Goal: Find specific page/section: Find specific page/section

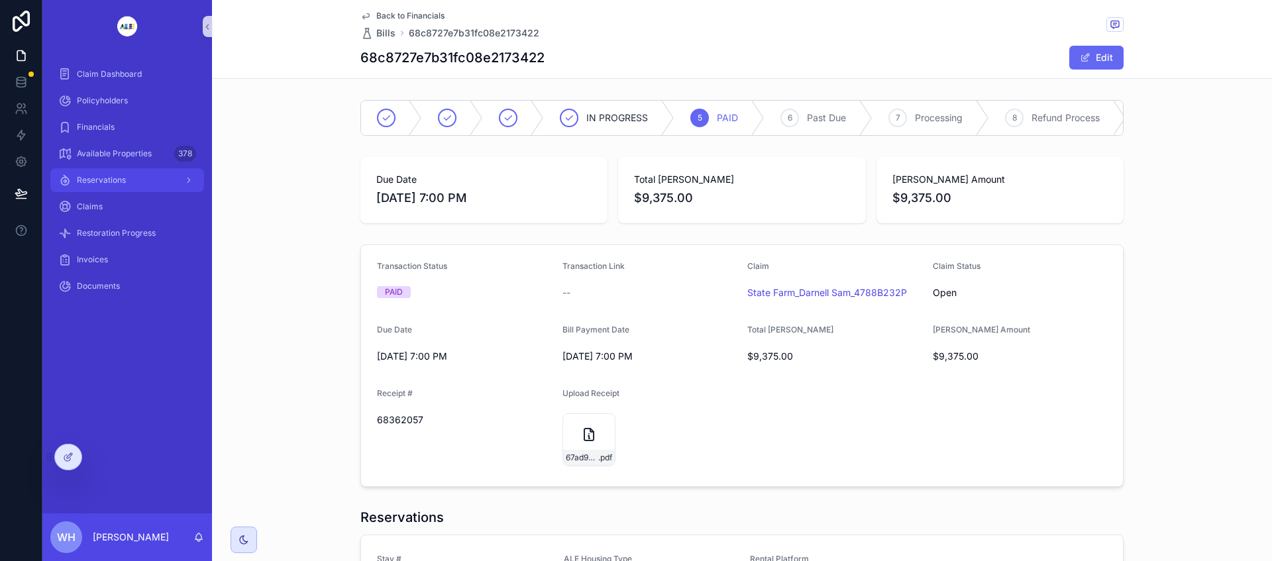
click at [109, 179] on span "Reservations" at bounding box center [101, 180] width 49 height 11
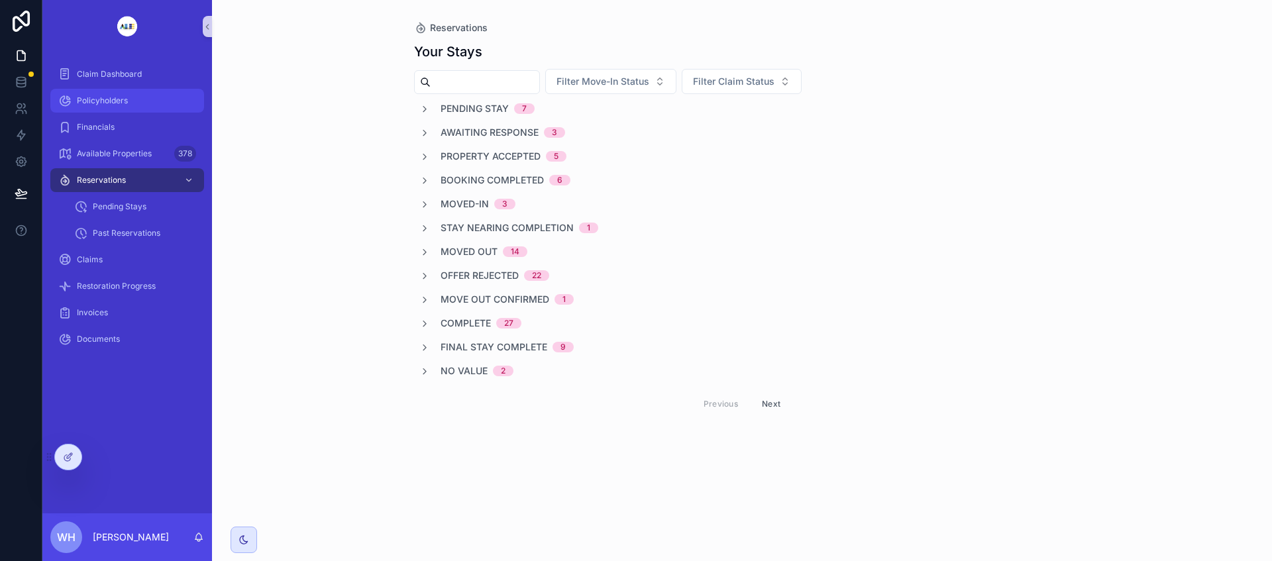
click at [86, 101] on span "Policyholders" at bounding box center [102, 100] width 51 height 11
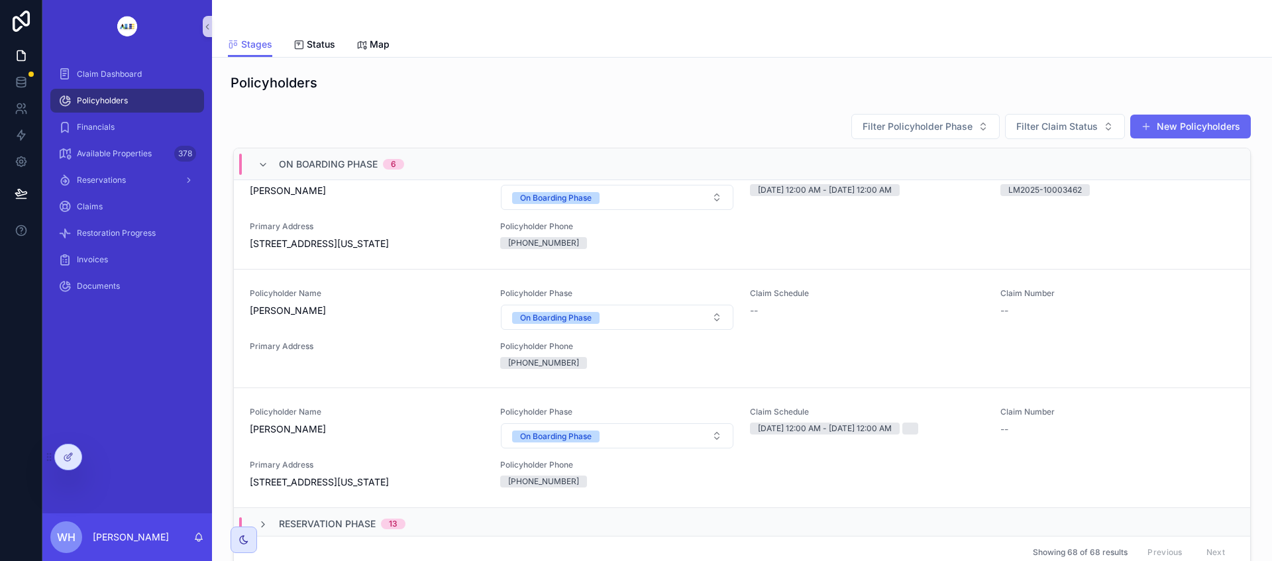
scroll to position [529, 0]
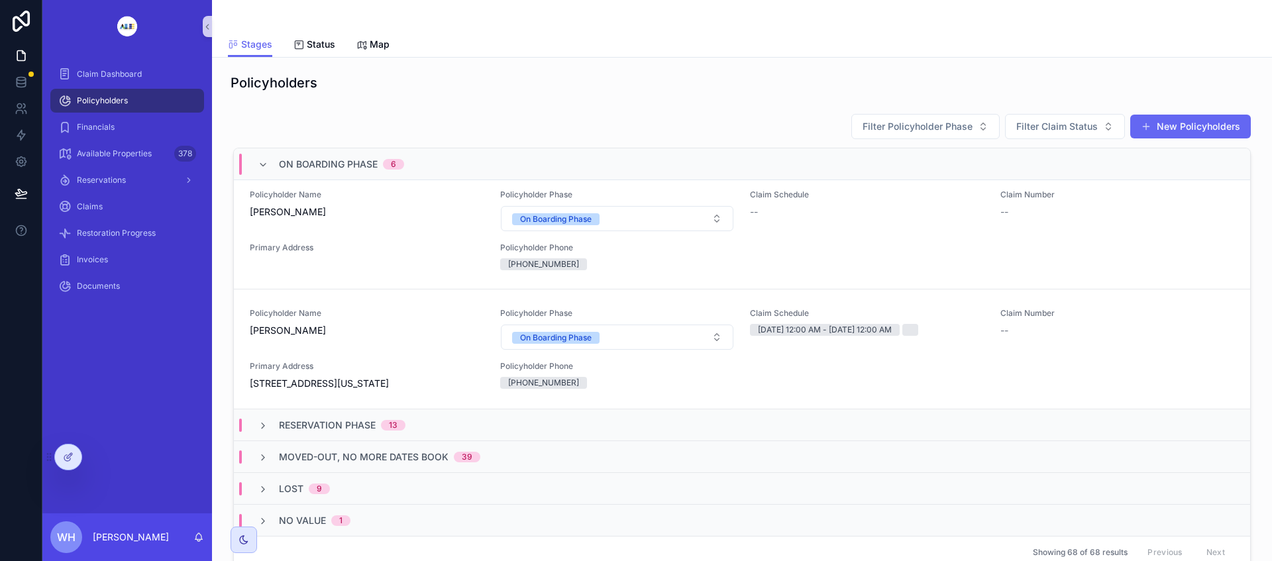
click at [262, 423] on icon "scrollable content" at bounding box center [263, 426] width 11 height 11
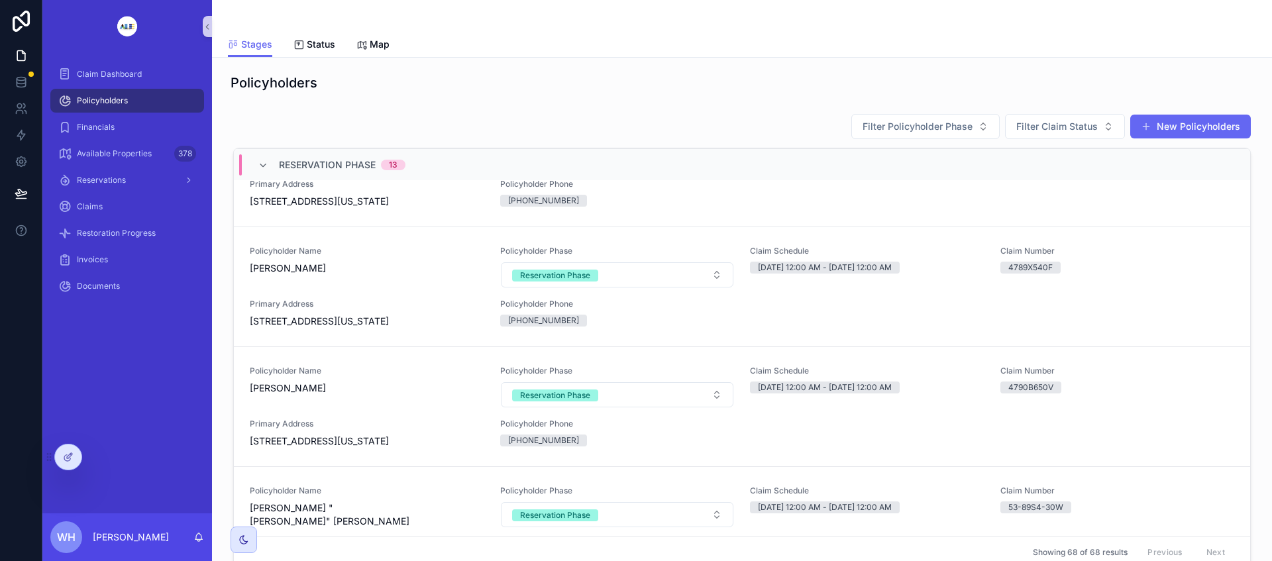
scroll to position [778, 0]
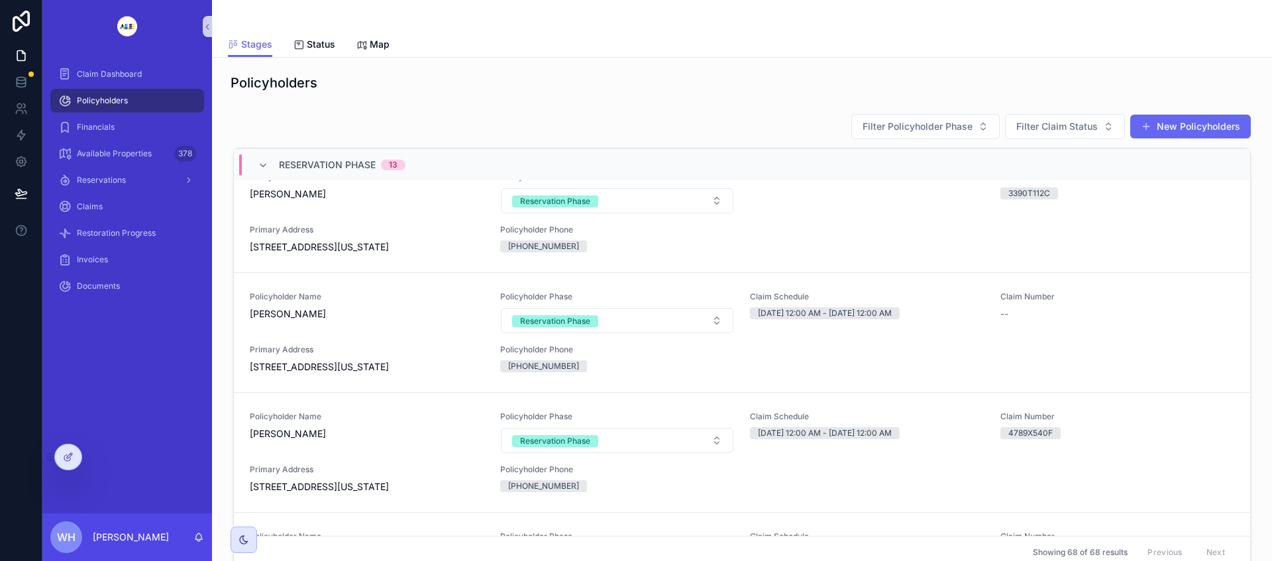
click at [410, 321] on span "[PERSON_NAME]" at bounding box center [367, 313] width 235 height 13
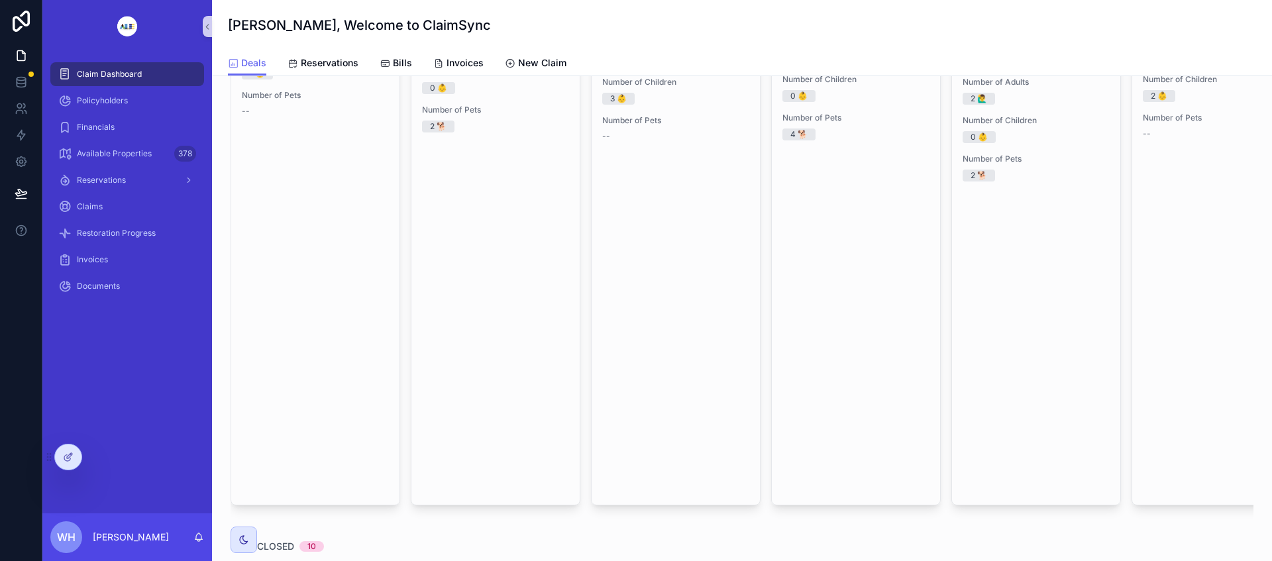
scroll to position [580, 0]
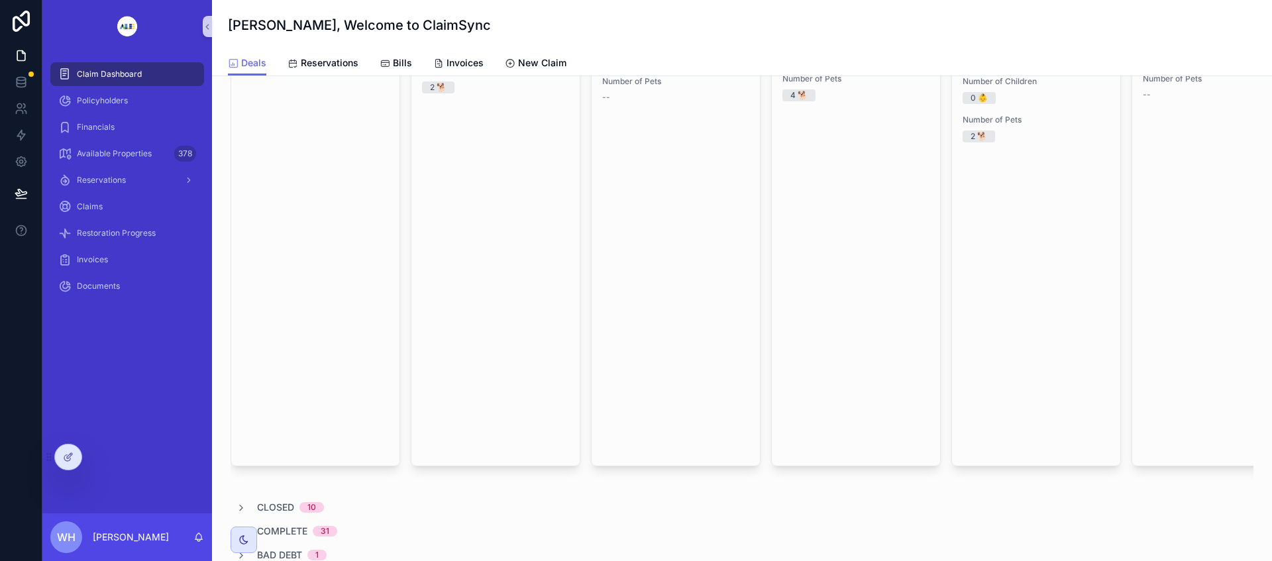
click at [243, 503] on icon "scrollable content" at bounding box center [241, 508] width 11 height 11
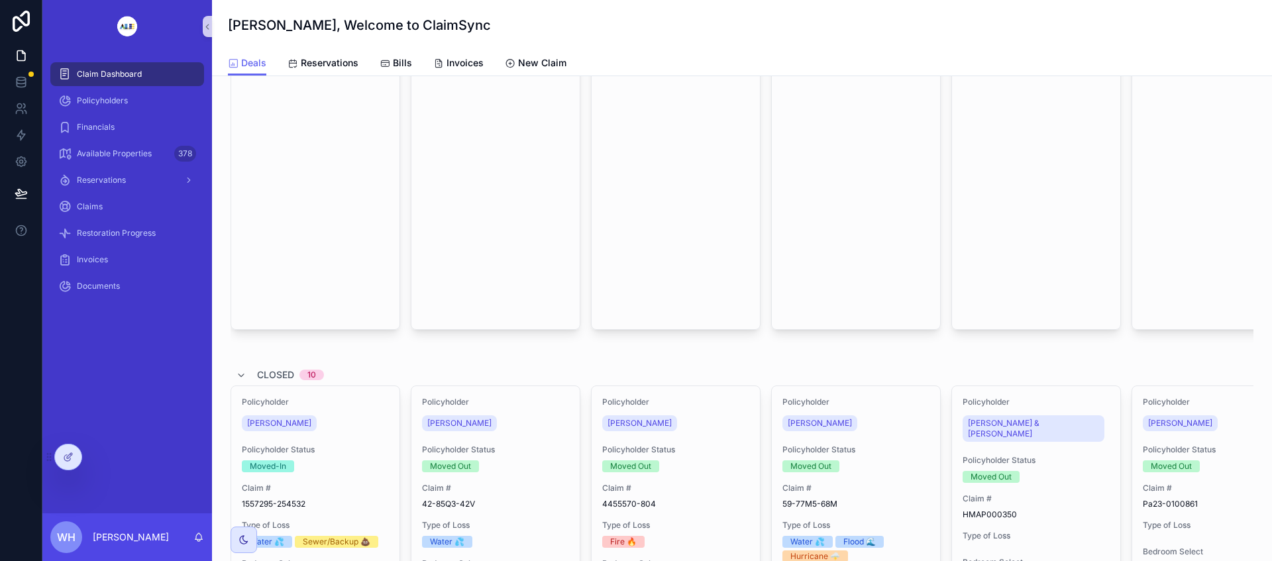
scroll to position [745, 0]
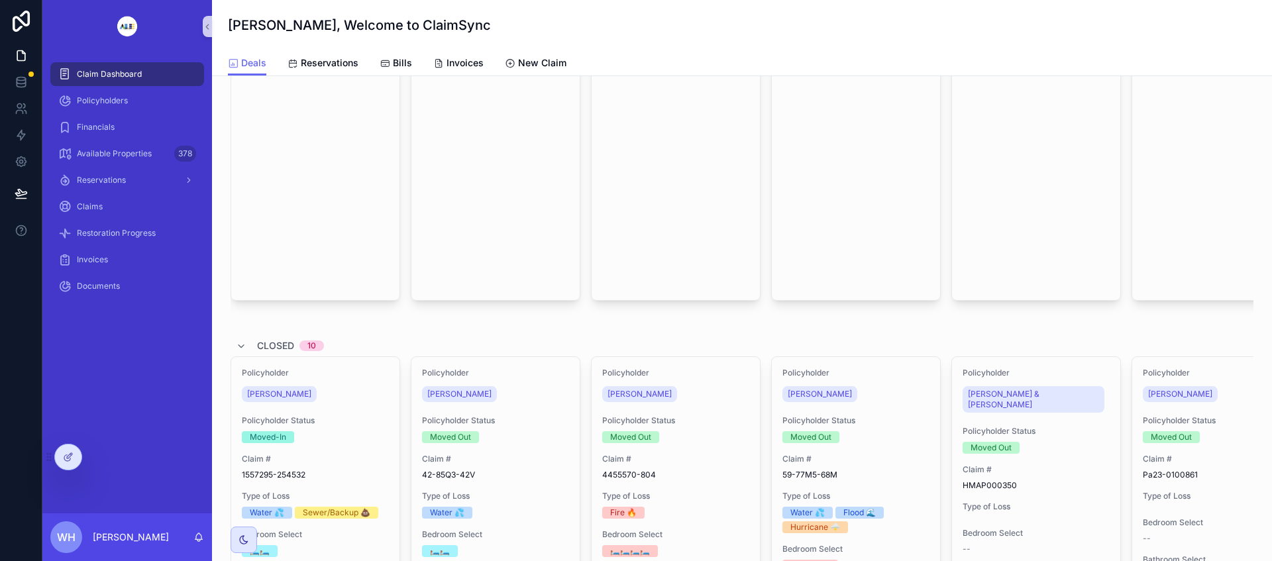
click at [351, 384] on div "[PERSON_NAME]" at bounding box center [315, 394] width 147 height 21
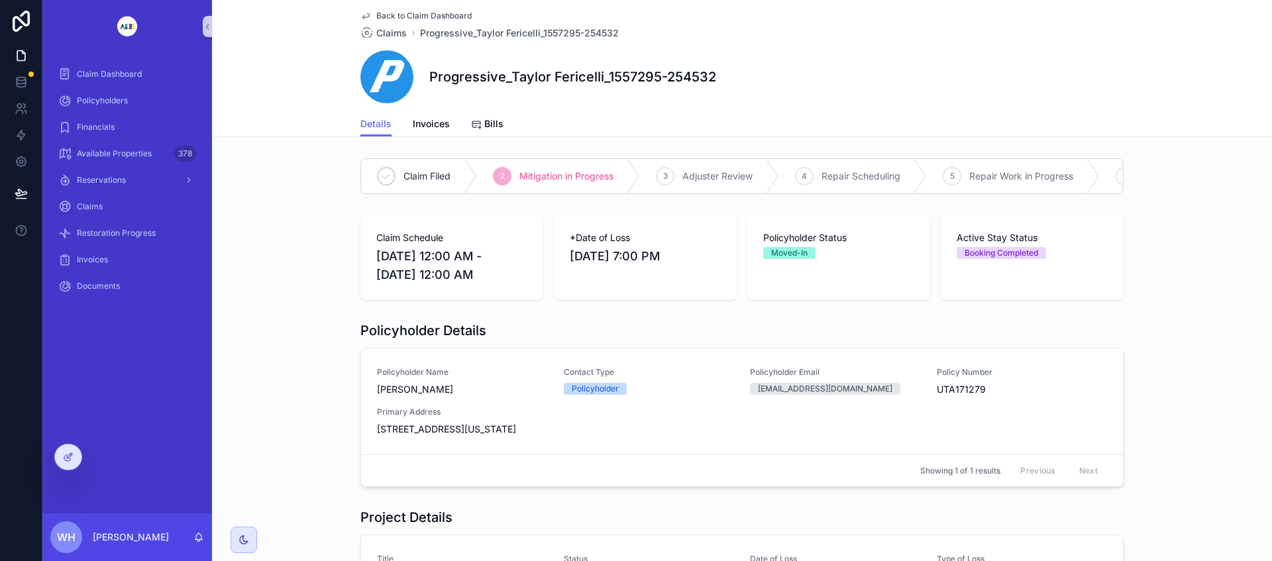
click at [504, 412] on div "Policyholder Name [PERSON_NAME] Contact Type Policyholder Policyholder Email [E…" at bounding box center [742, 401] width 730 height 69
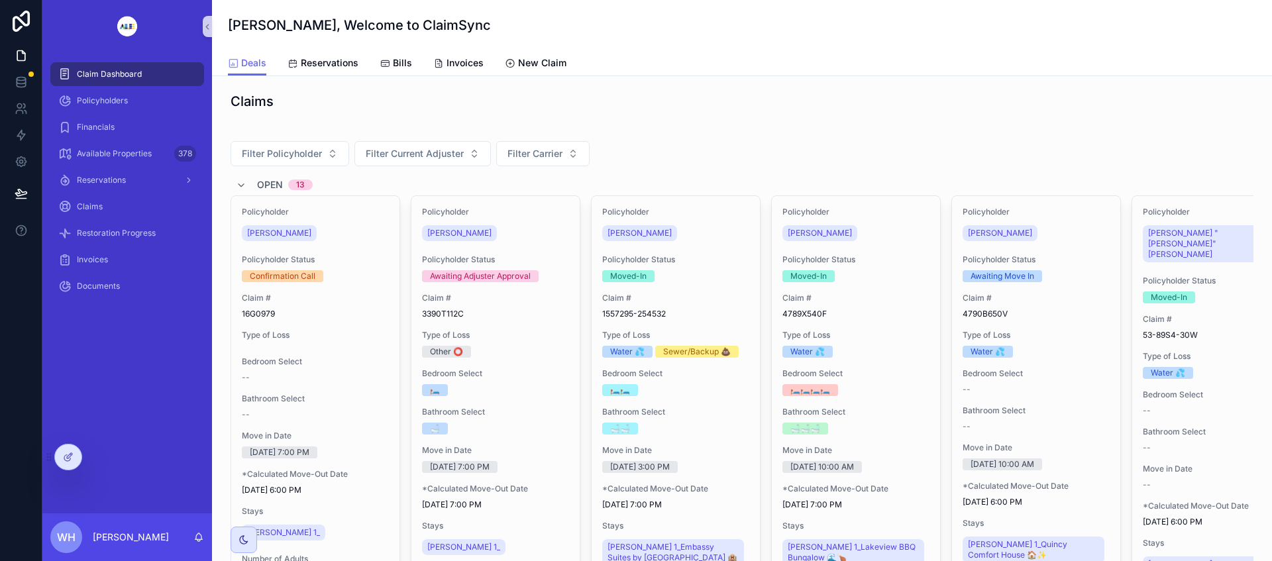
click at [643, 229] on span "[PERSON_NAME]" at bounding box center [639, 233] width 64 height 11
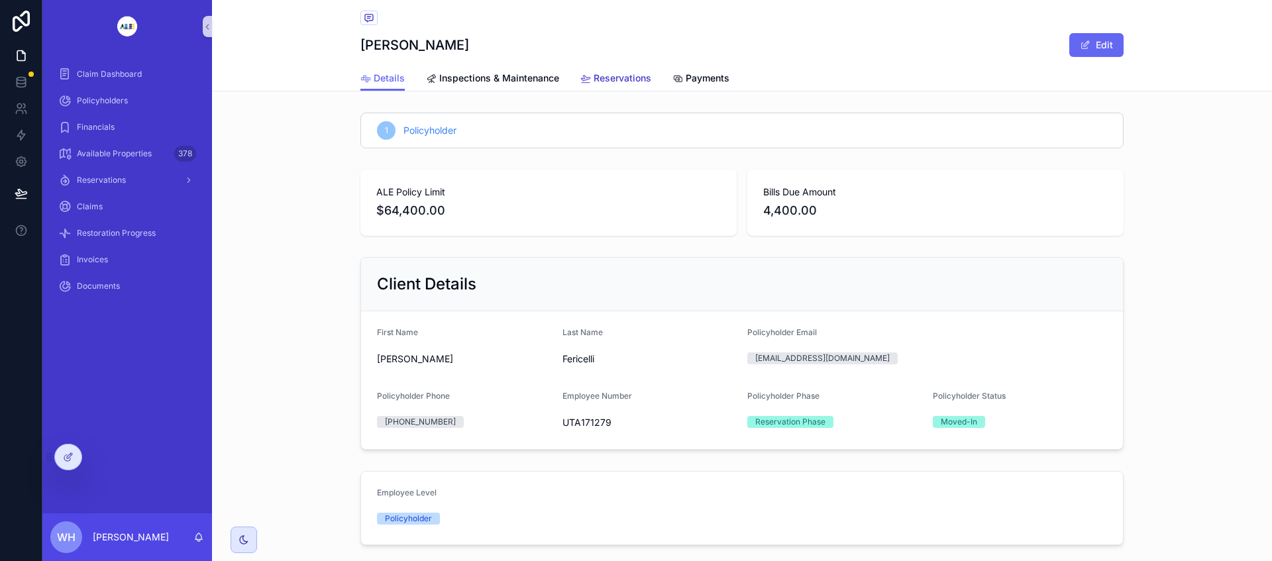
click at [611, 80] on span "Reservations" at bounding box center [623, 78] width 58 height 13
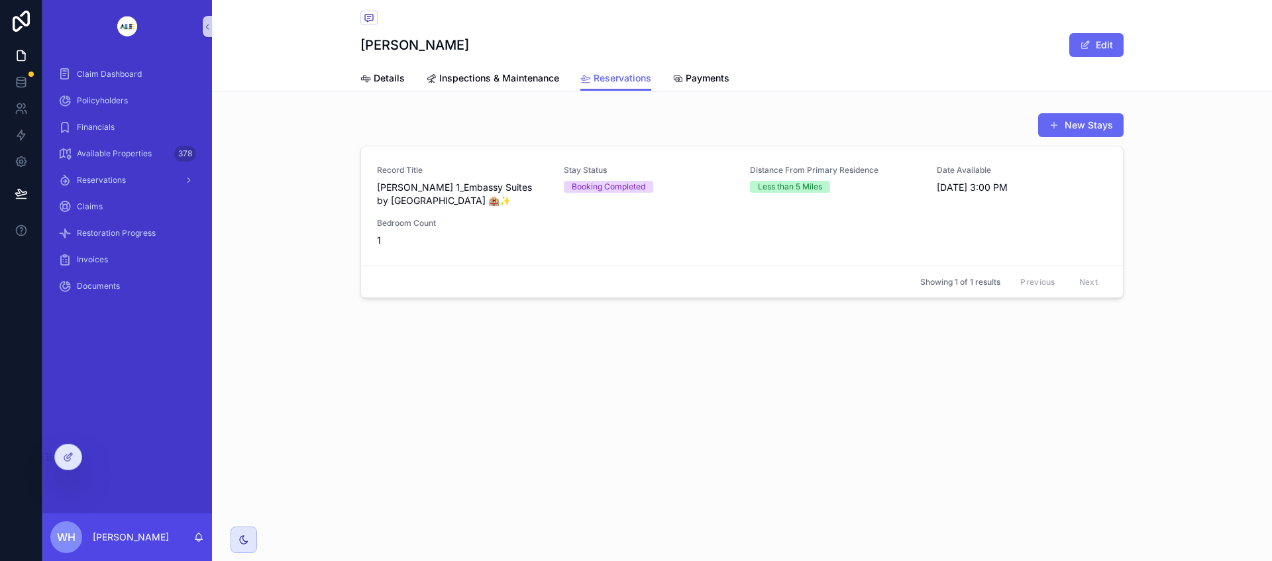
click at [645, 242] on div "Record Title [PERSON_NAME] 1_Embassy Suites by [GEOGRAPHIC_DATA] 🏨✨ Stay Status…" at bounding box center [742, 206] width 730 height 82
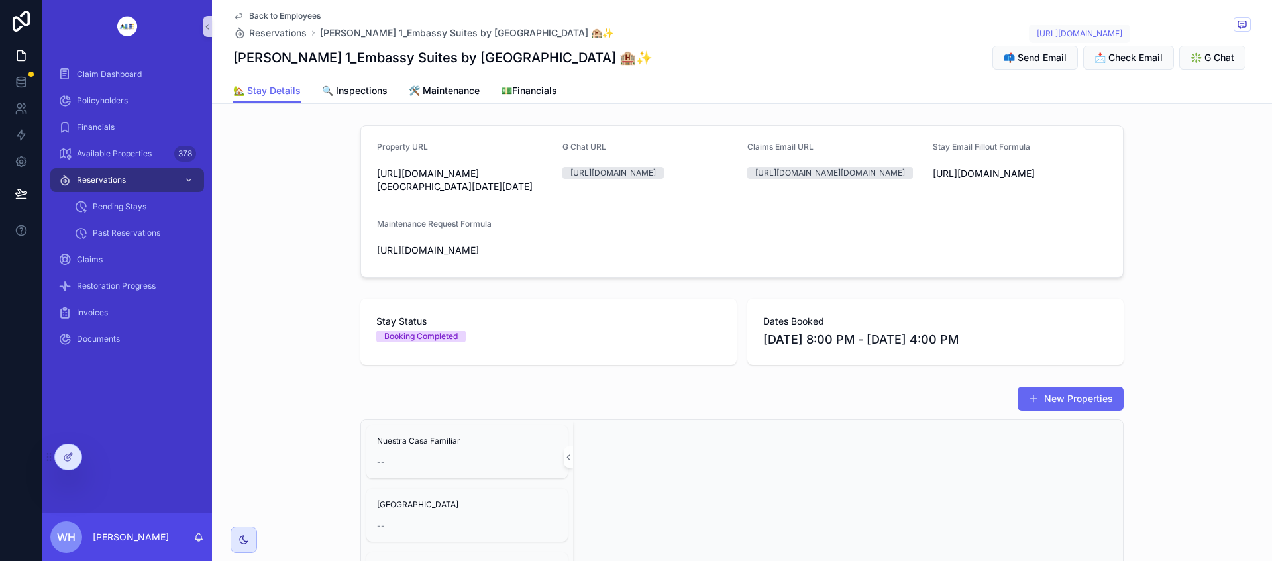
click at [1207, 57] on span "❇️ G Chat" at bounding box center [1212, 57] width 44 height 13
click at [1206, 56] on span "❇️ G Chat" at bounding box center [1212, 57] width 44 height 13
drag, startPoint x: 1206, startPoint y: 56, endPoint x: 1222, endPoint y: 158, distance: 102.6
click at [1222, 158] on div "Property URL [URL][DOMAIN_NAME][GEOGRAPHIC_DATA][DATE][DATE] G Chat URL [URL][D…" at bounding box center [742, 201] width 1060 height 163
click at [1206, 55] on span "❇️ G Chat" at bounding box center [1212, 57] width 44 height 13
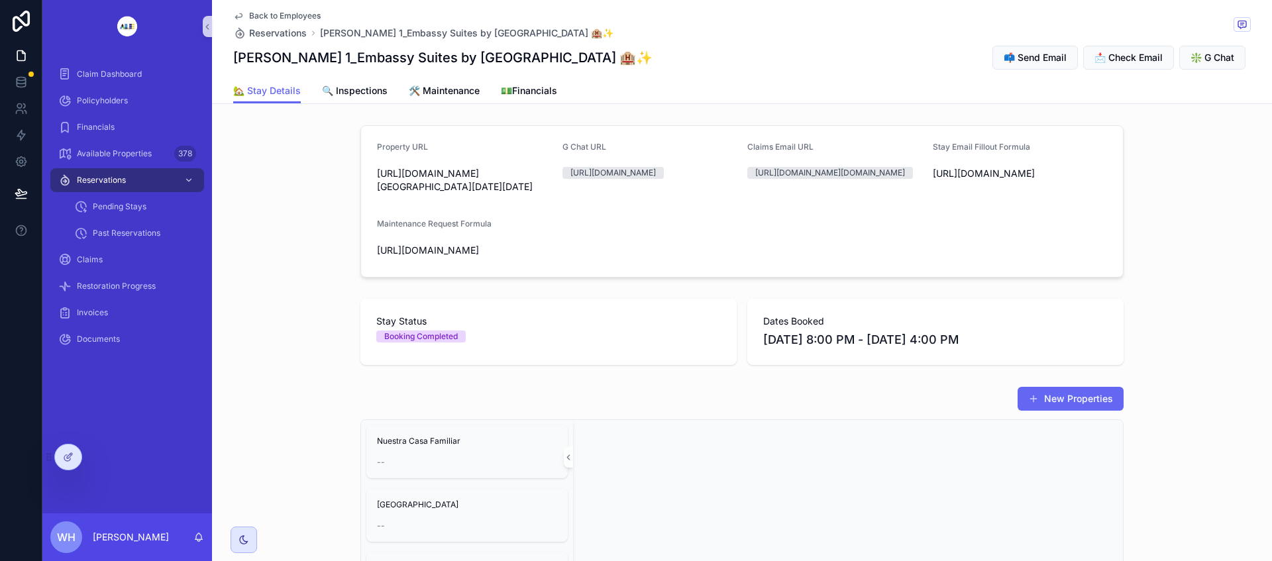
click at [596, 197] on div "G Chat URL [URL][DOMAIN_NAME]" at bounding box center [649, 170] width 175 height 56
click at [68, 448] on div at bounding box center [68, 457] width 26 height 25
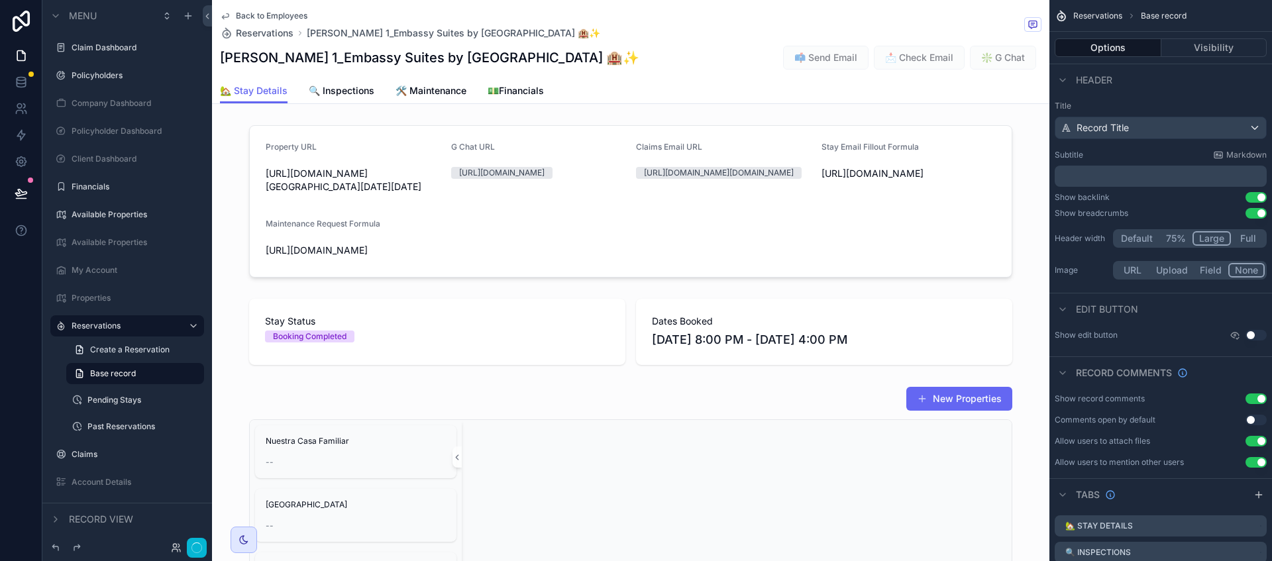
click at [625, 254] on div "scrollable content" at bounding box center [630, 201] width 837 height 163
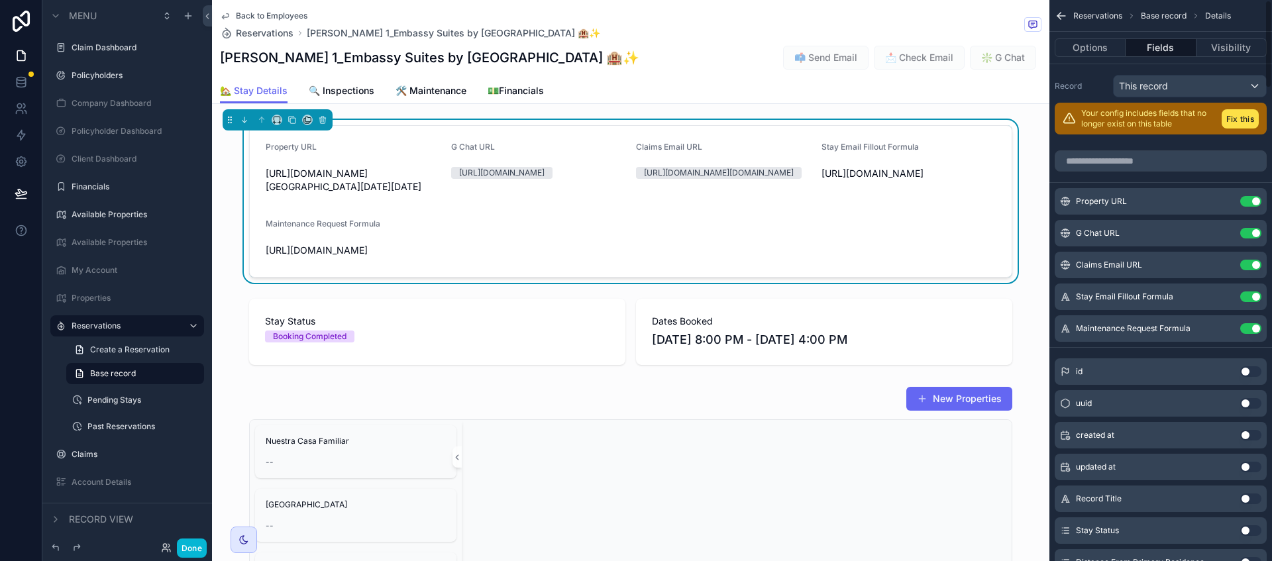
click at [0, 0] on icon "scrollable content" at bounding box center [0, 0] width 0 height 0
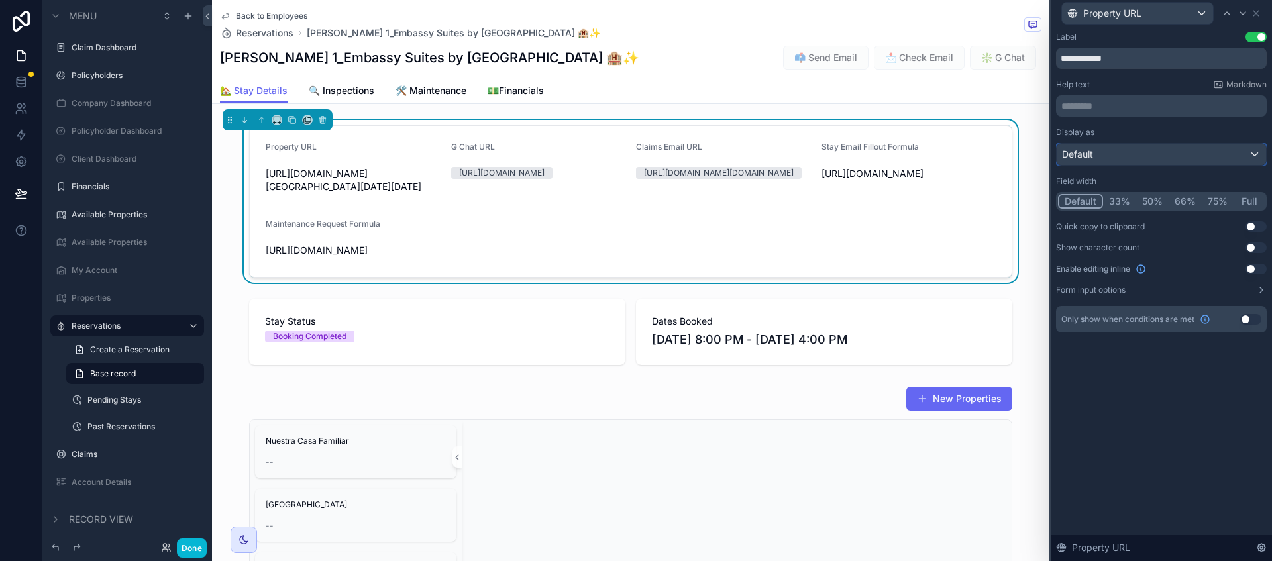
click at [1139, 152] on div "Default" at bounding box center [1161, 154] width 209 height 21
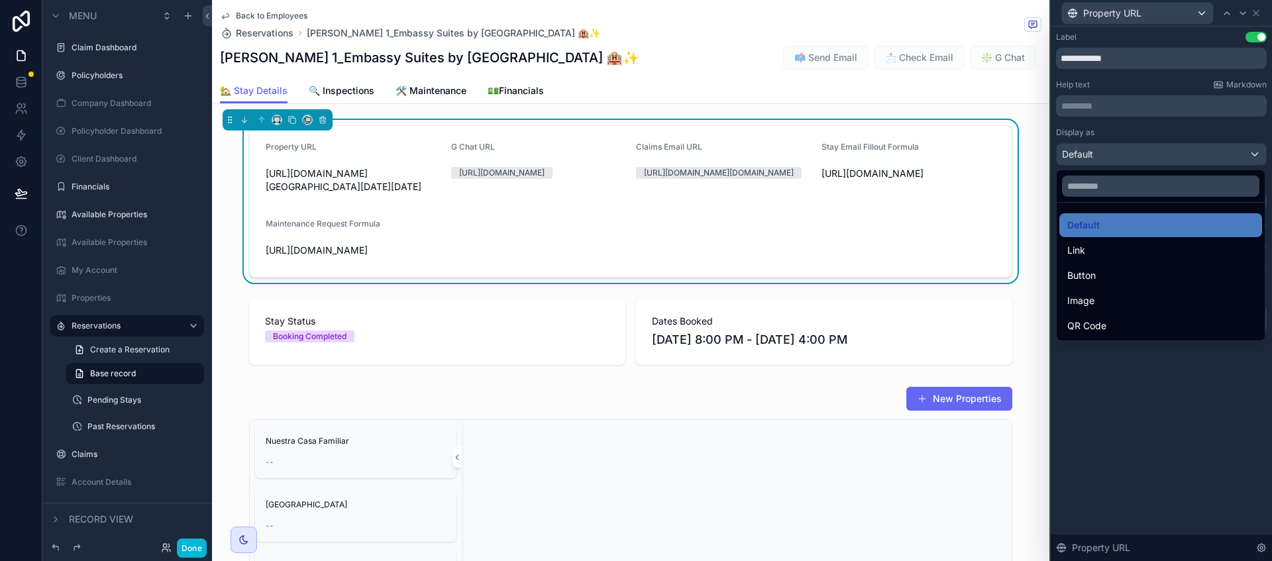
click at [1107, 253] on div "Link" at bounding box center [1160, 250] width 187 height 16
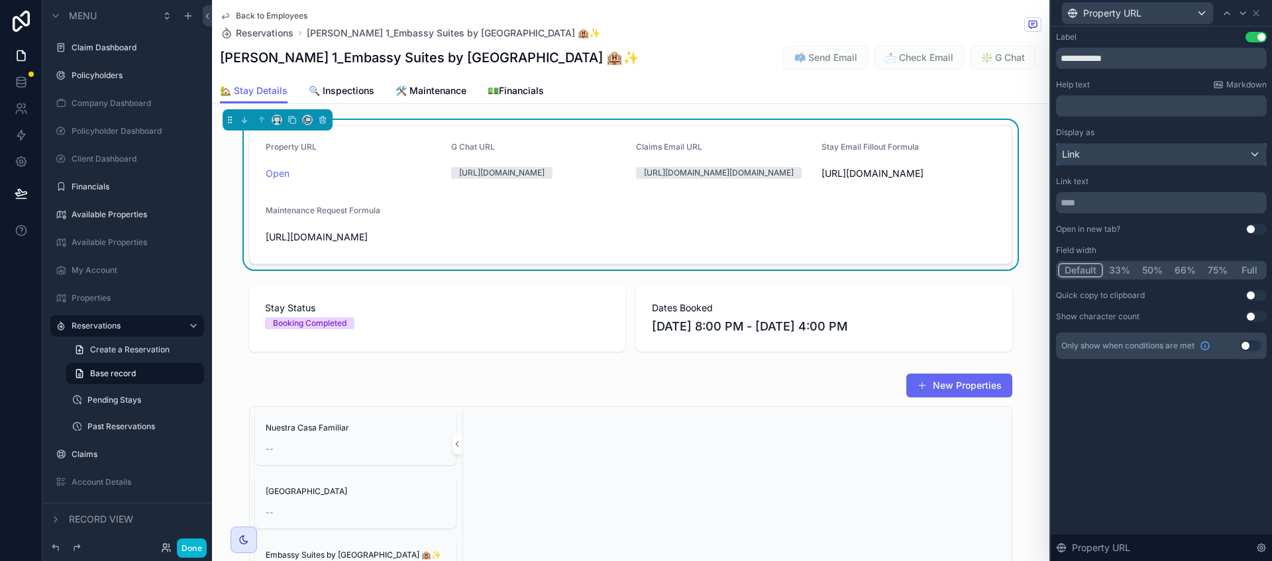
click at [1120, 157] on div "Link" at bounding box center [1161, 154] width 209 height 21
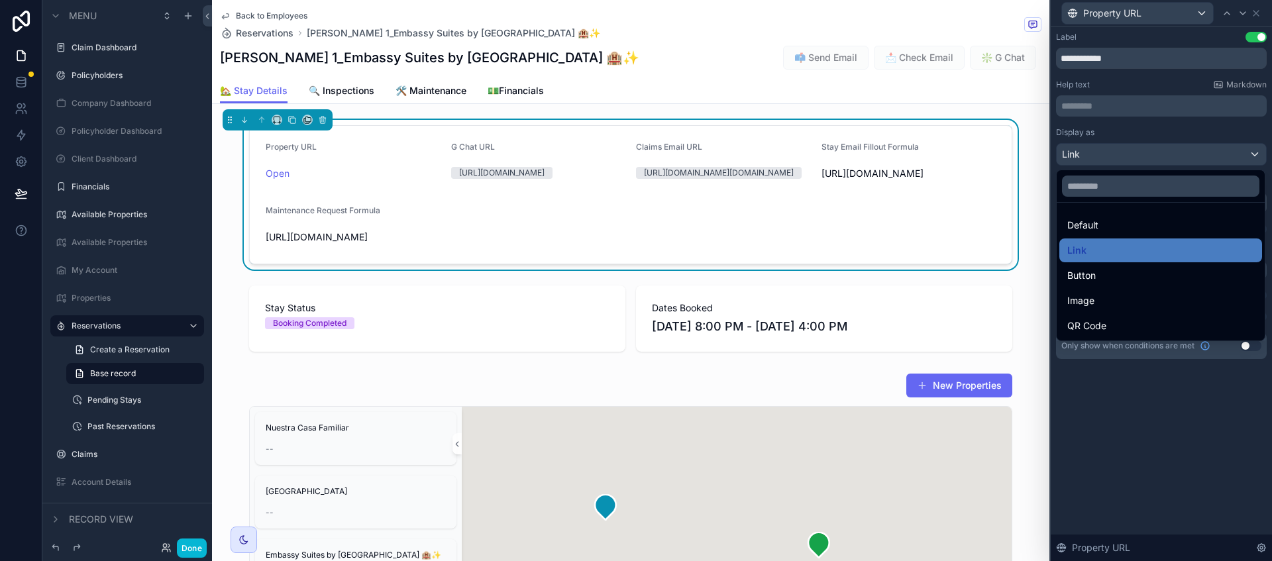
click at [1088, 275] on span "Button" at bounding box center [1081, 276] width 28 height 16
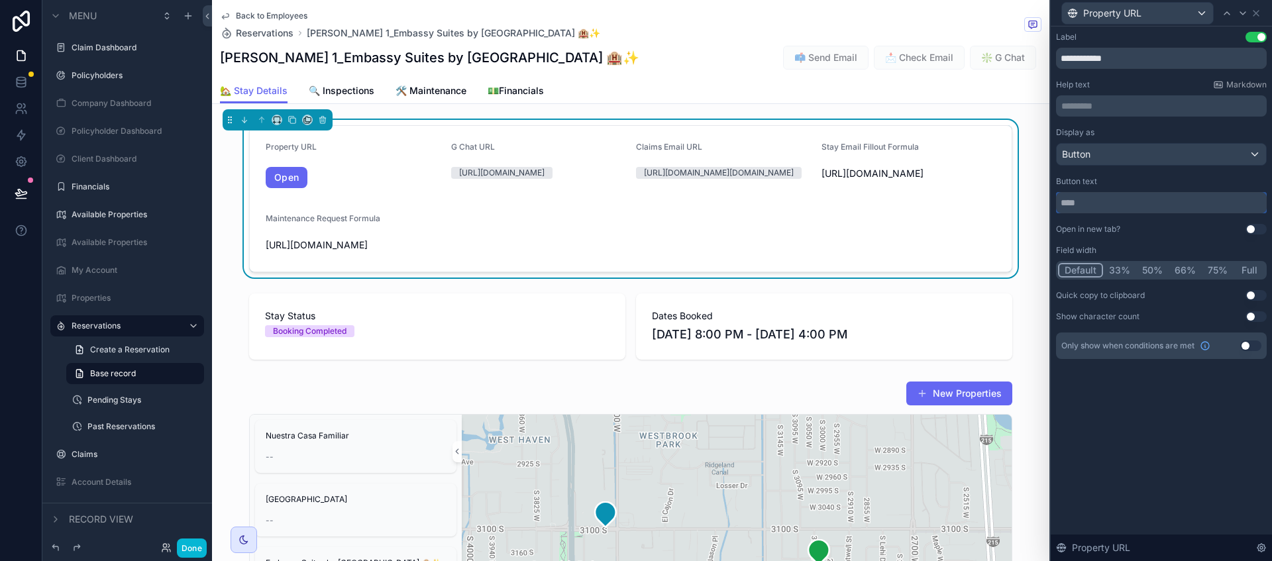
click at [1101, 205] on input "text" at bounding box center [1161, 202] width 211 height 21
type input "*"
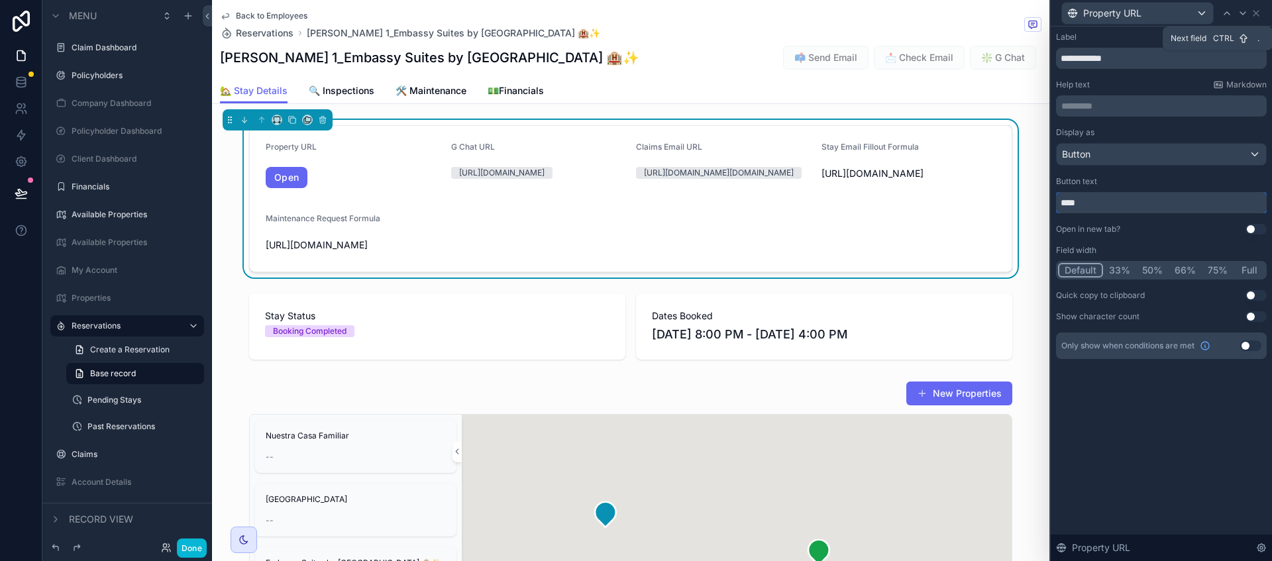
type input "****"
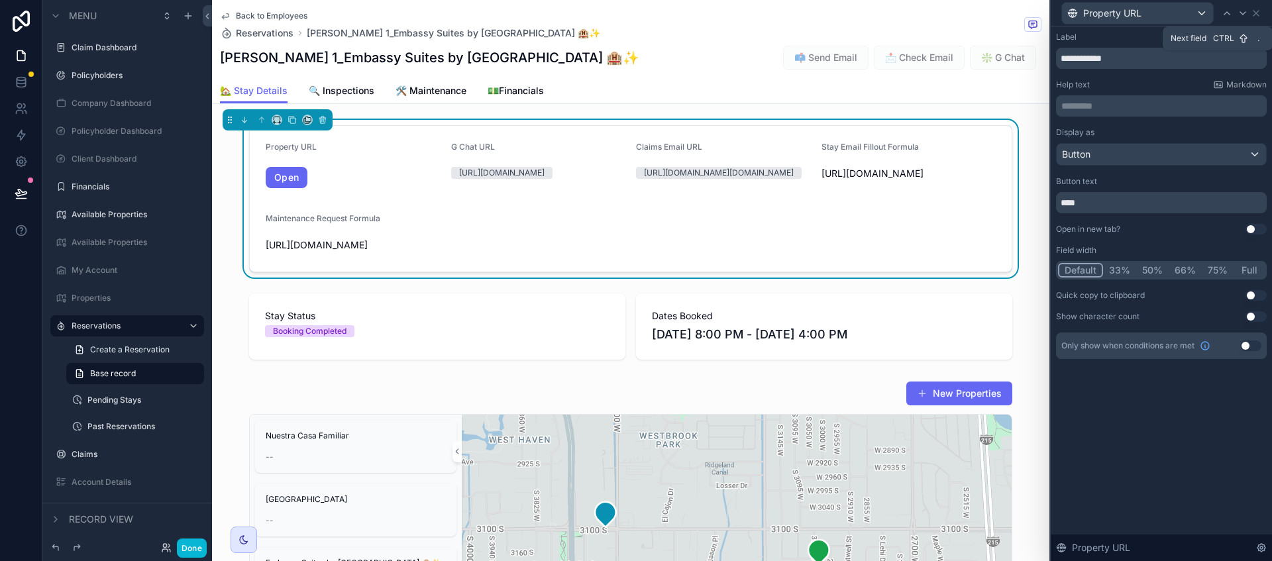
click at [1248, 14] on div at bounding box center [1243, 13] width 16 height 16
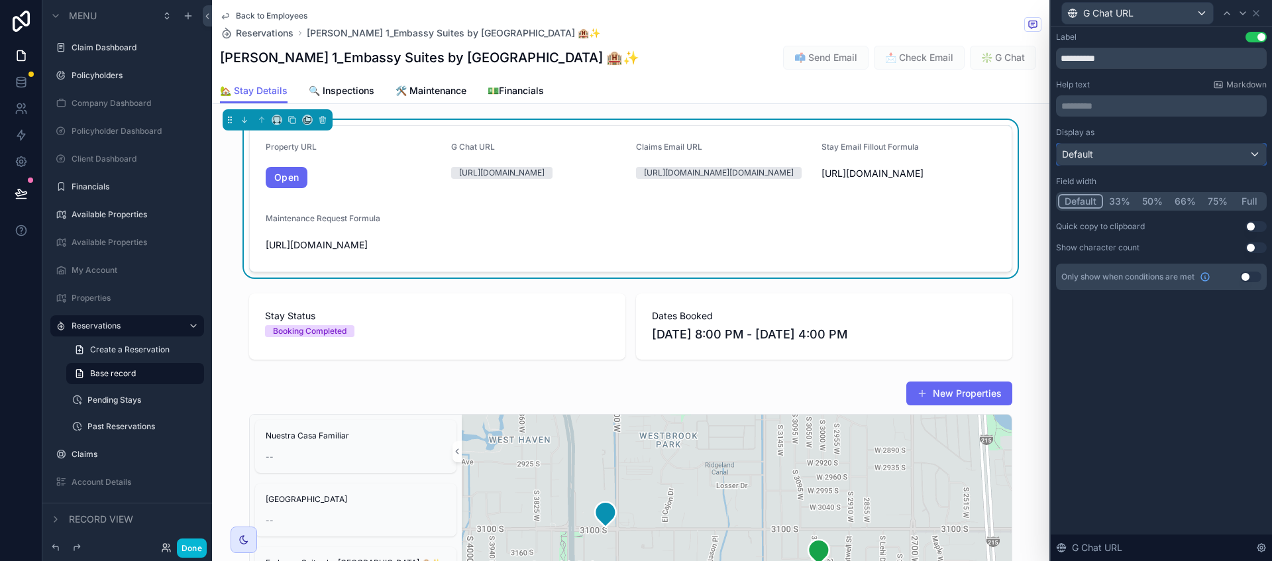
click at [1103, 153] on div "Default" at bounding box center [1161, 154] width 209 height 21
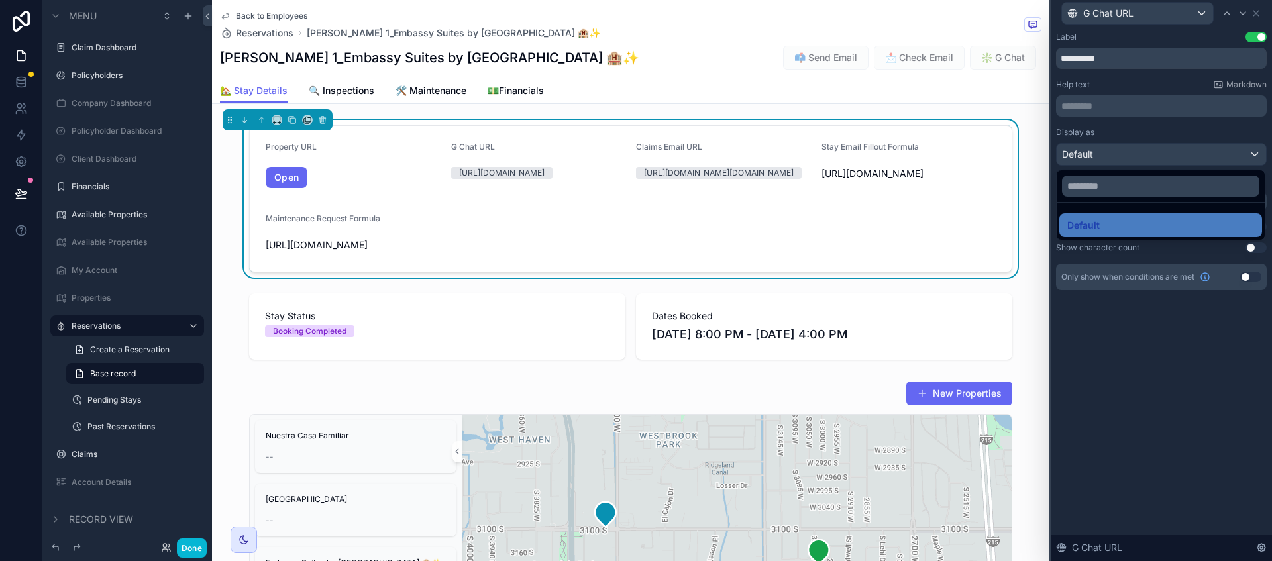
click at [1213, 153] on div at bounding box center [1161, 280] width 221 height 561
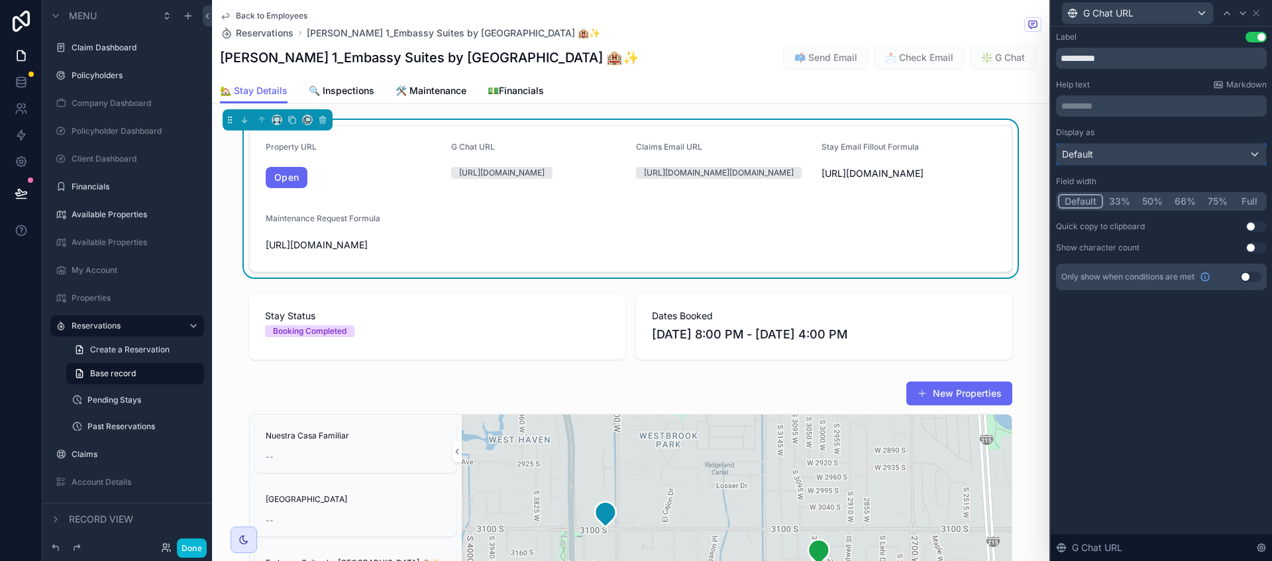
click at [1256, 153] on div "Default" at bounding box center [1161, 154] width 209 height 21
